Goal: Unclear

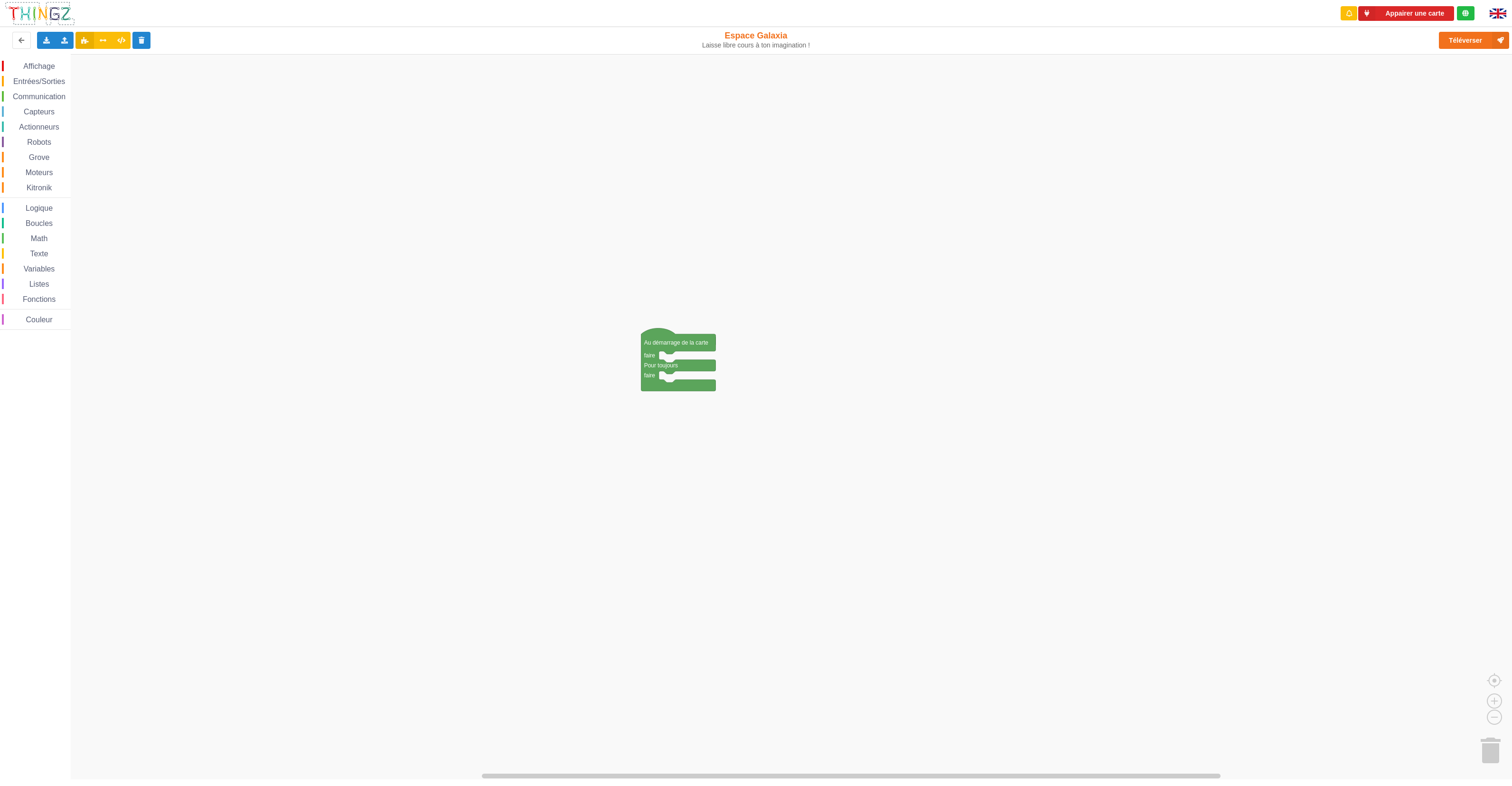
click at [1500, 14] on img at bounding box center [1497, 13] width 16 height 10
click at [41, 95] on span "Communication" at bounding box center [39, 97] width 56 height 8
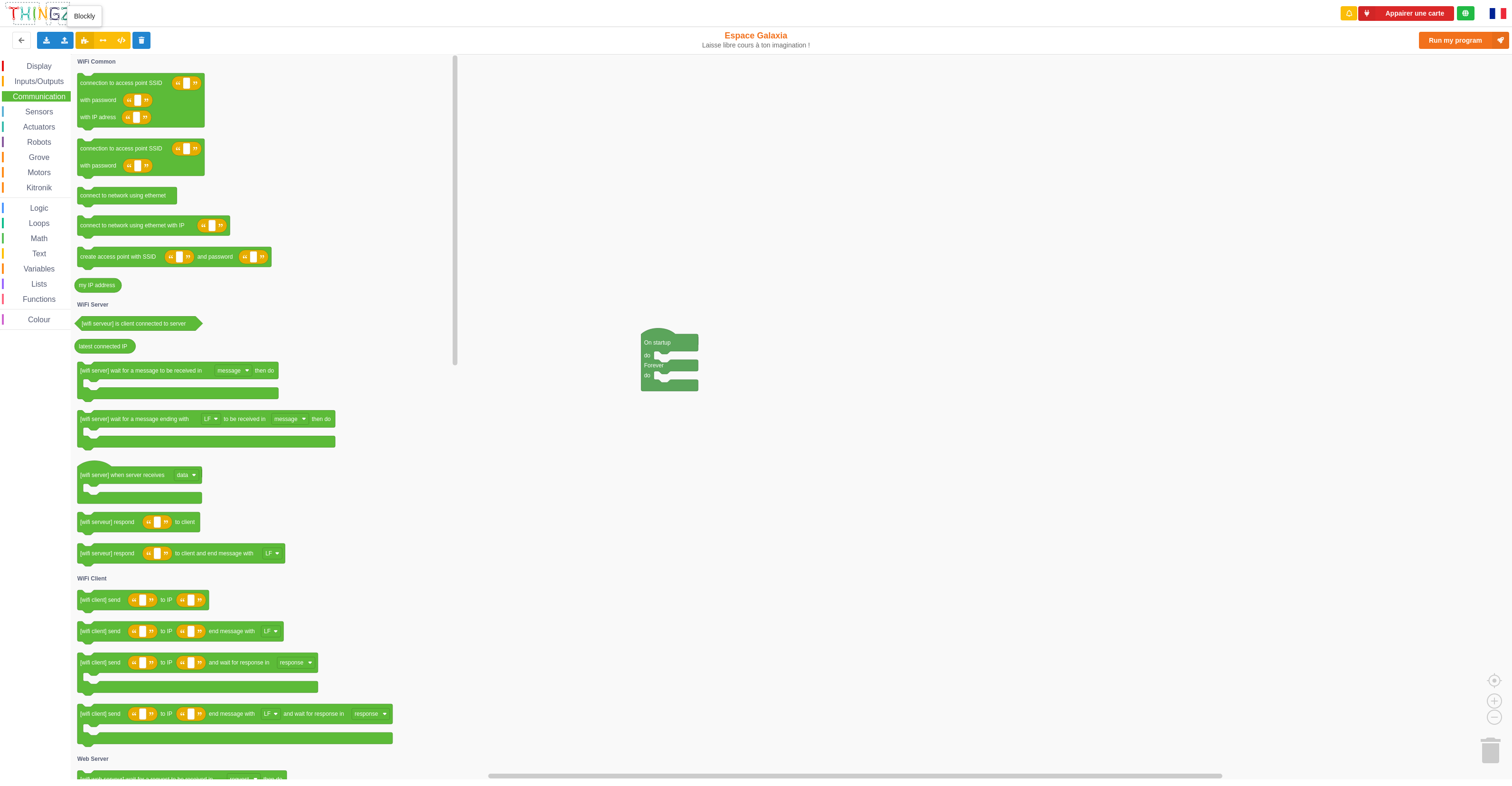
click at [81, 46] on button at bounding box center [85, 40] width 19 height 17
click at [102, 44] on button at bounding box center [104, 40] width 19 height 17
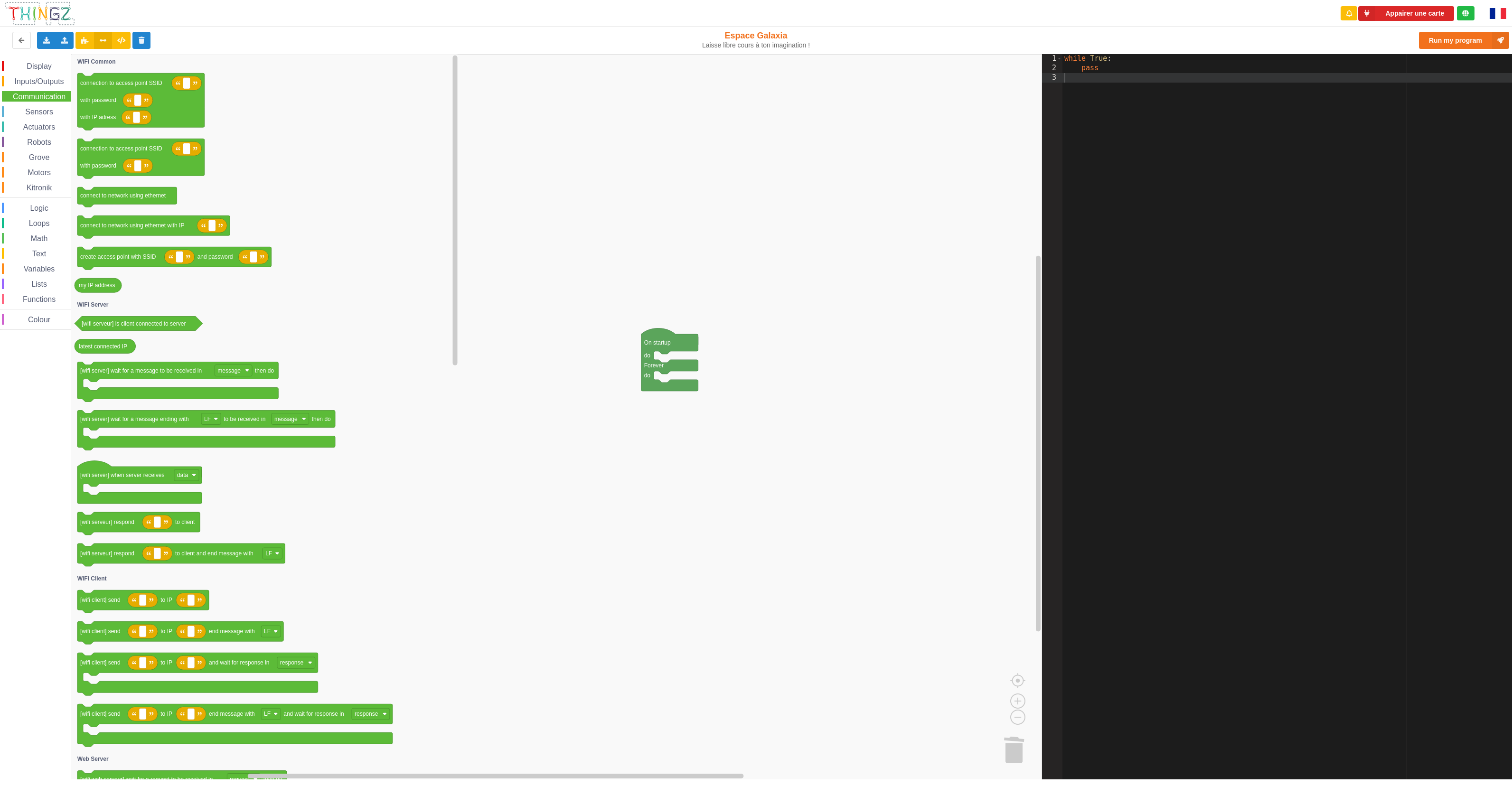
click at [102, 44] on button at bounding box center [104, 40] width 19 height 17
click at [77, 43] on button at bounding box center [85, 40] width 19 height 17
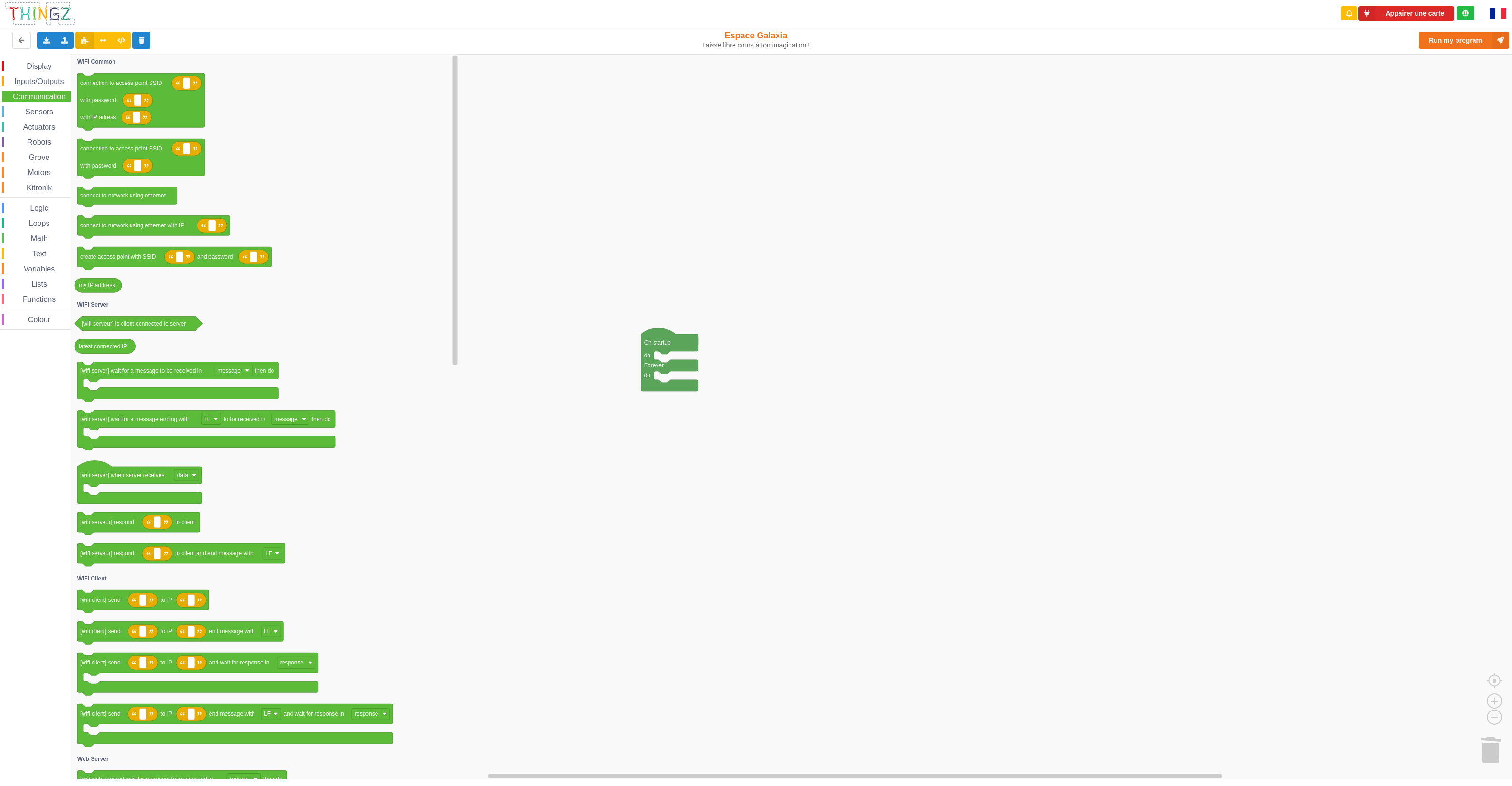
click at [38, 129] on span "Actuators" at bounding box center [39, 127] width 35 height 8
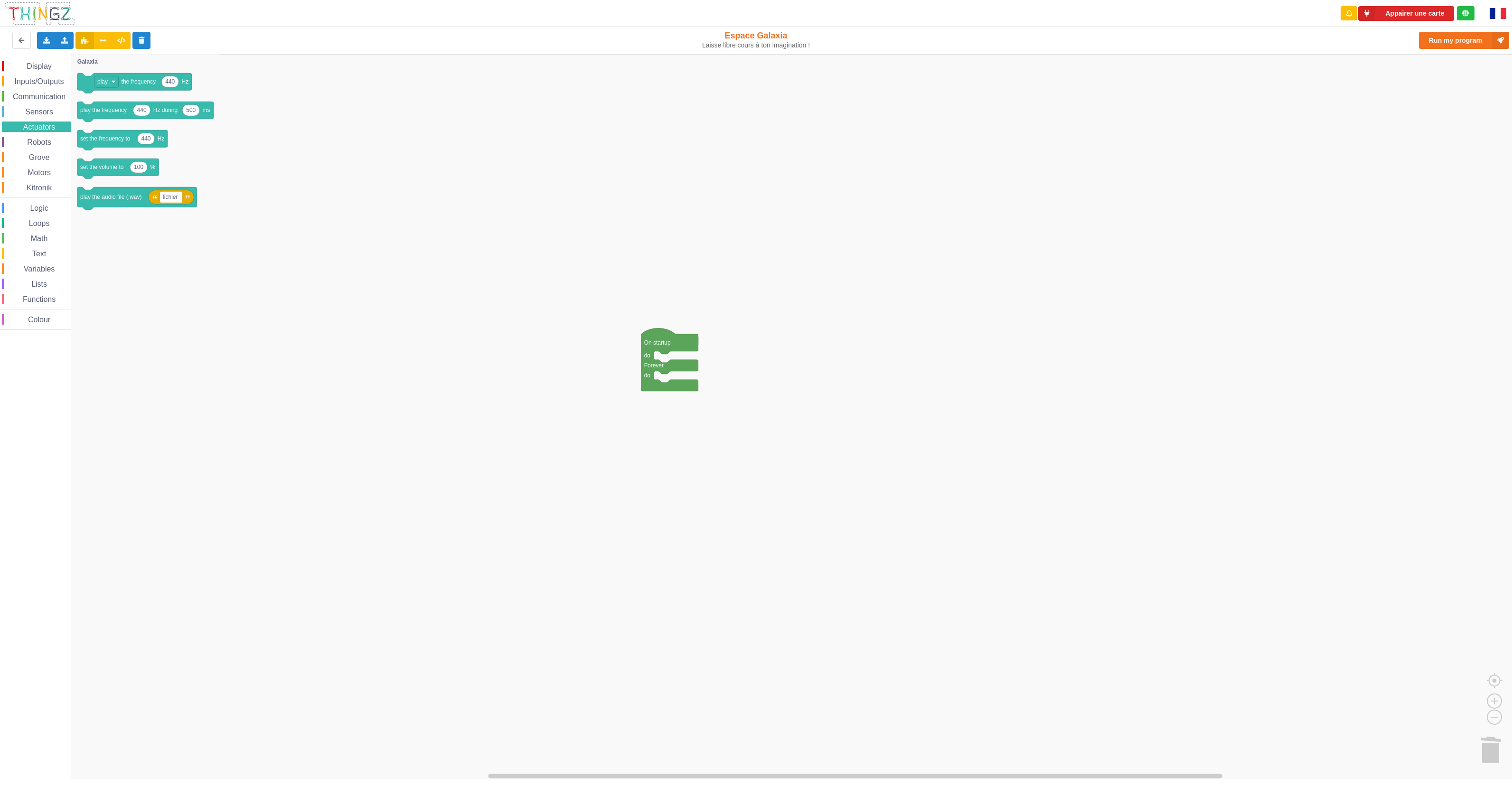
click at [49, 141] on span "Robots" at bounding box center [39, 142] width 27 height 8
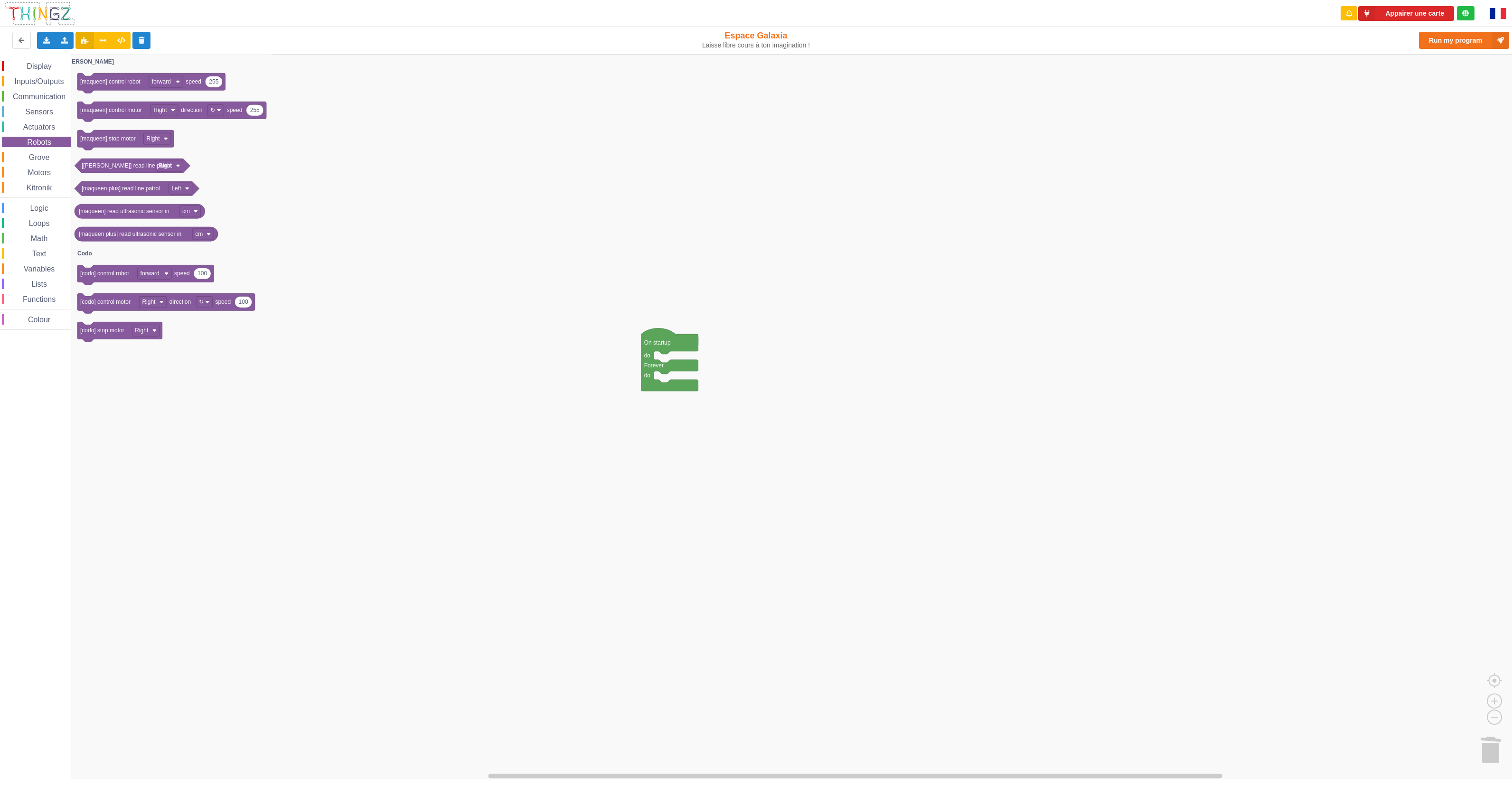
click at [41, 171] on span "Motors" at bounding box center [39, 172] width 26 height 8
